Goal: Check status: Check status

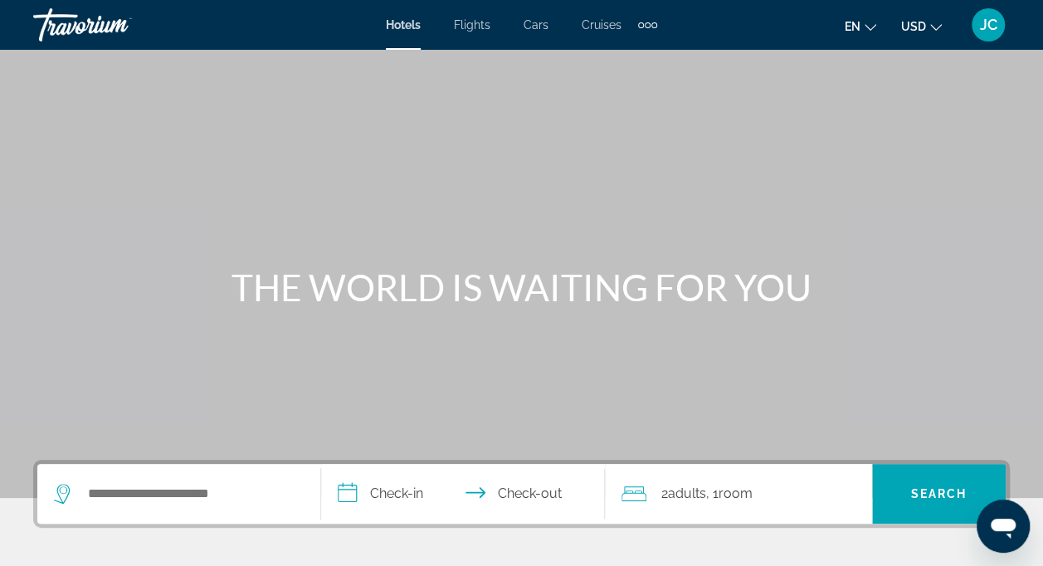
click at [988, 28] on span "JC" at bounding box center [988, 25] width 17 height 17
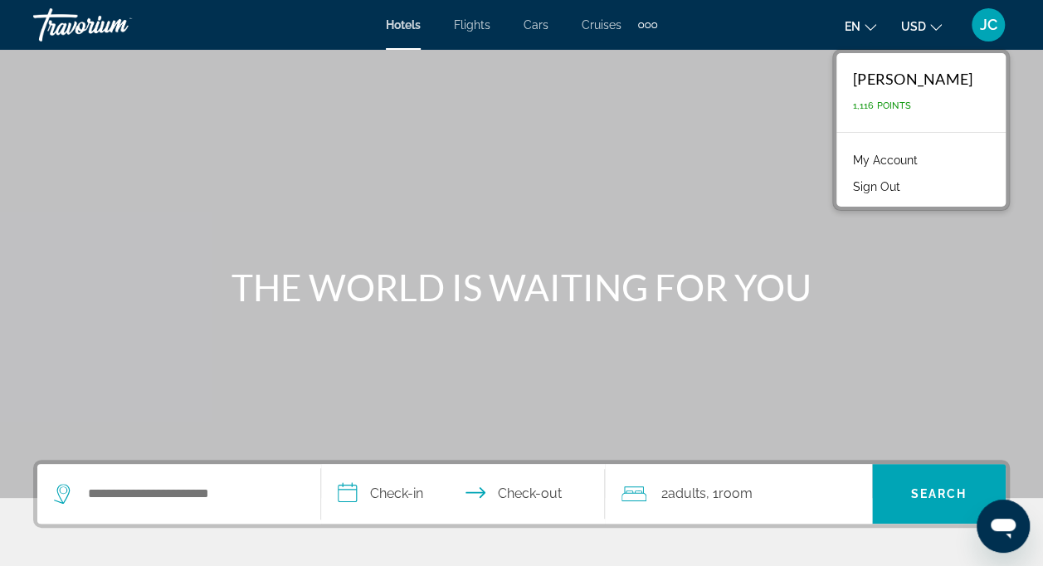
click at [895, 161] on link "My Account" at bounding box center [885, 160] width 81 height 22
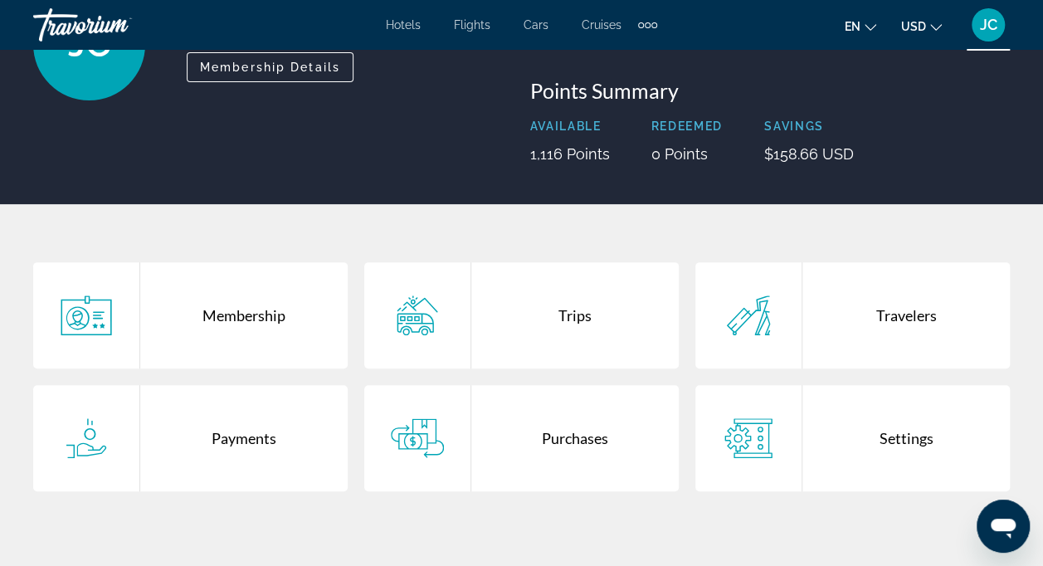
scroll to position [249, 0]
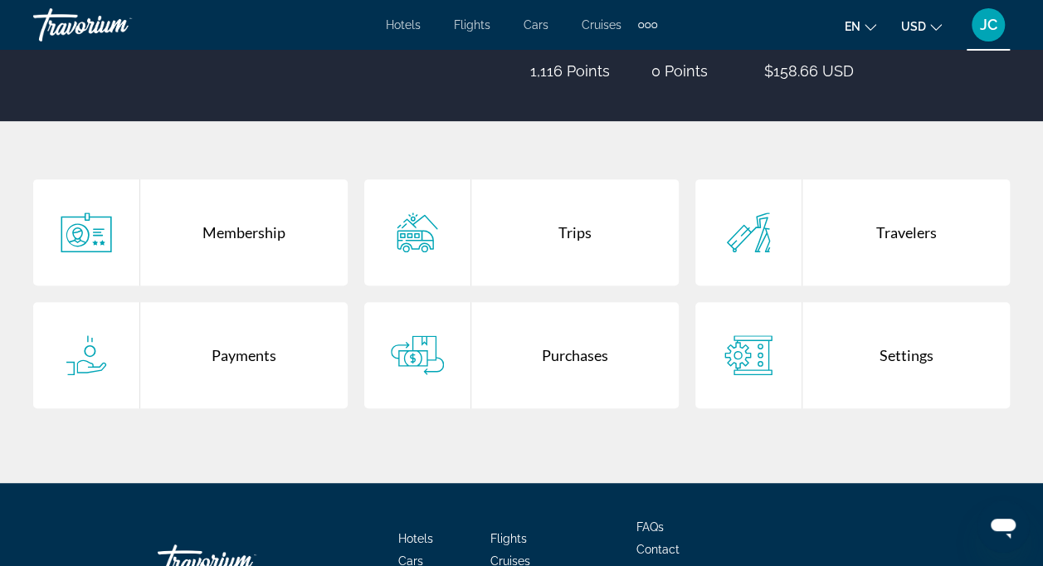
click at [616, 344] on div "Purchases" at bounding box center [574, 355] width 207 height 106
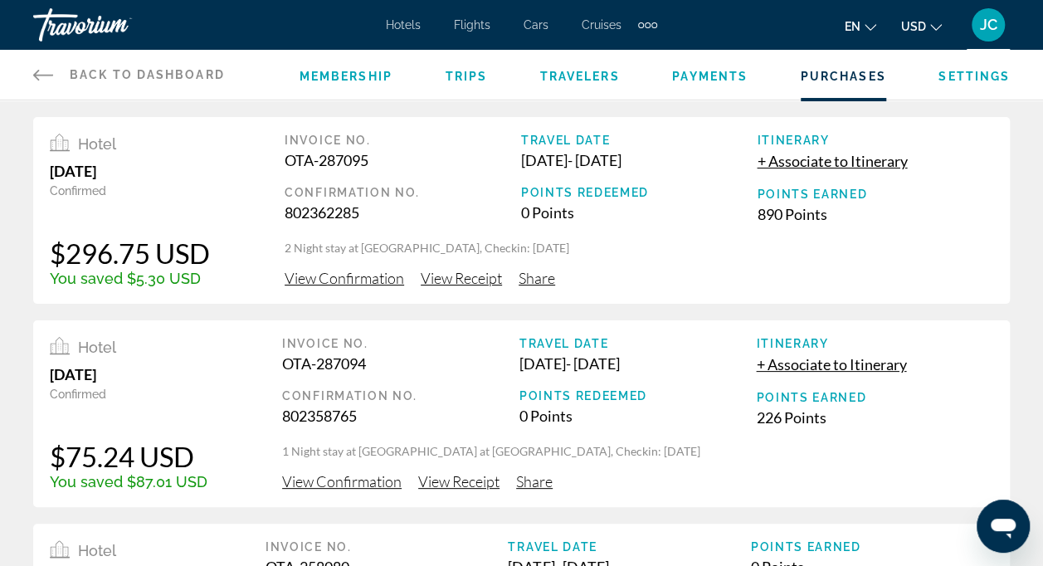
scroll to position [83, 0]
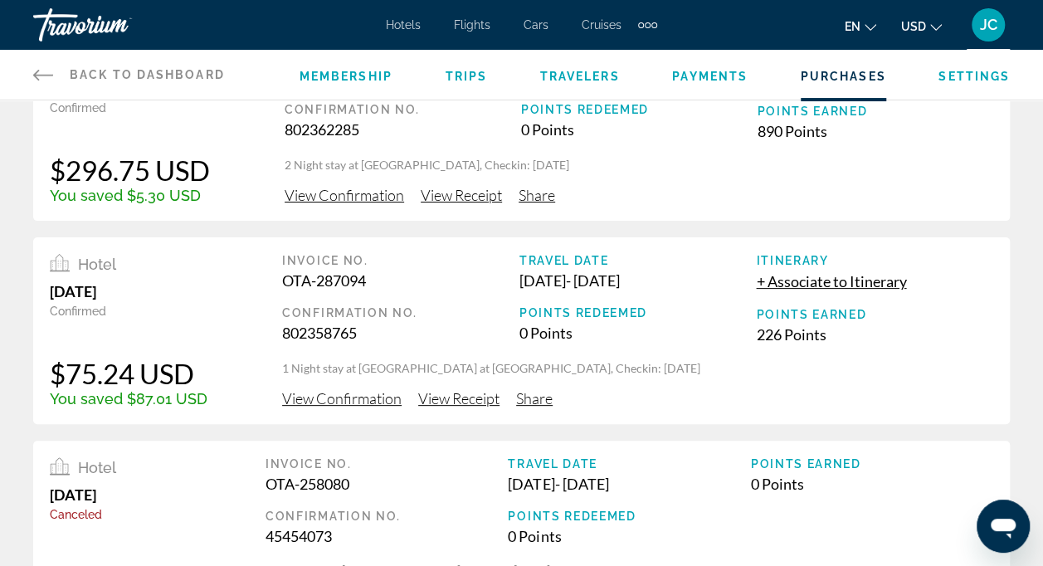
click at [348, 190] on span "View Confirmation" at bounding box center [345, 195] width 120 height 18
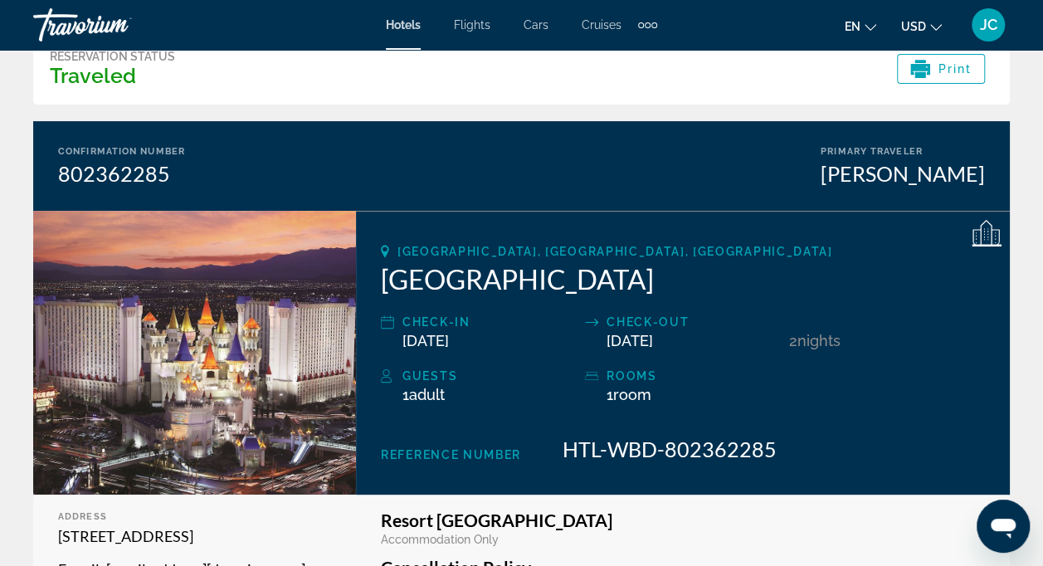
scroll to position [106, 0]
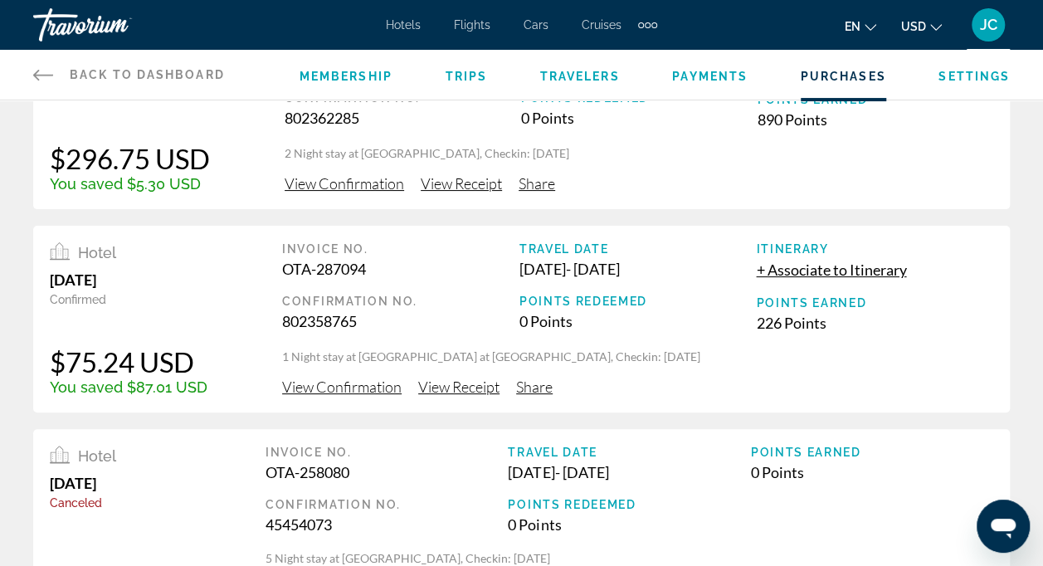
scroll to position [166, 0]
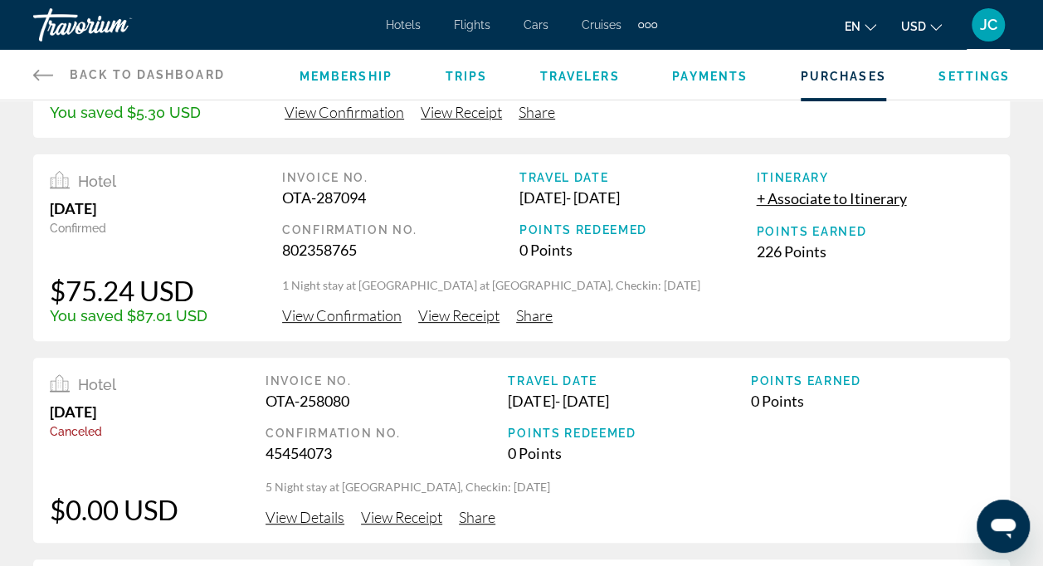
click at [342, 121] on span "View Confirmation" at bounding box center [345, 112] width 120 height 18
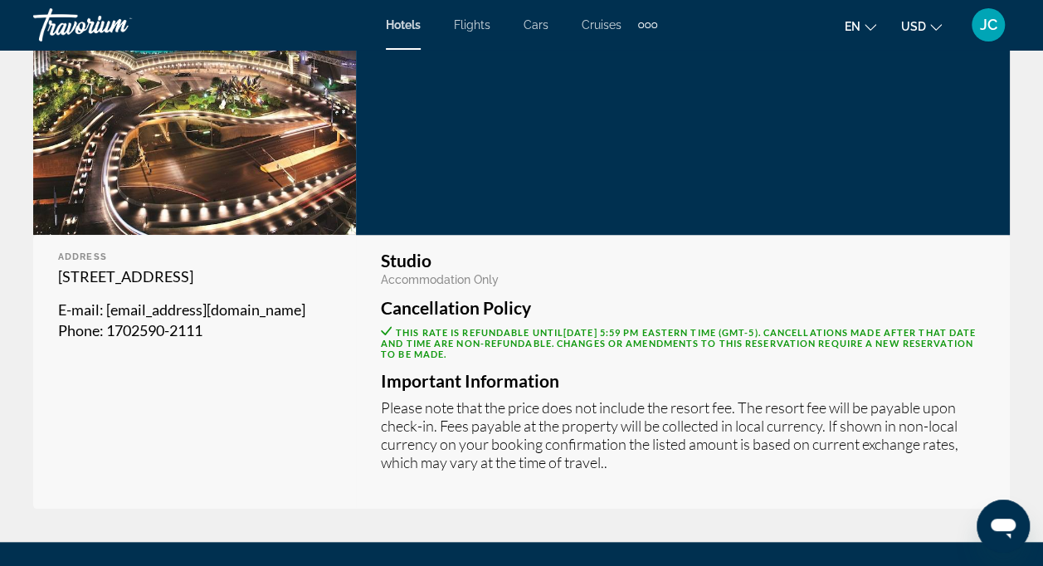
scroll to position [664, 0]
